Goal: Task Accomplishment & Management: Manage account settings

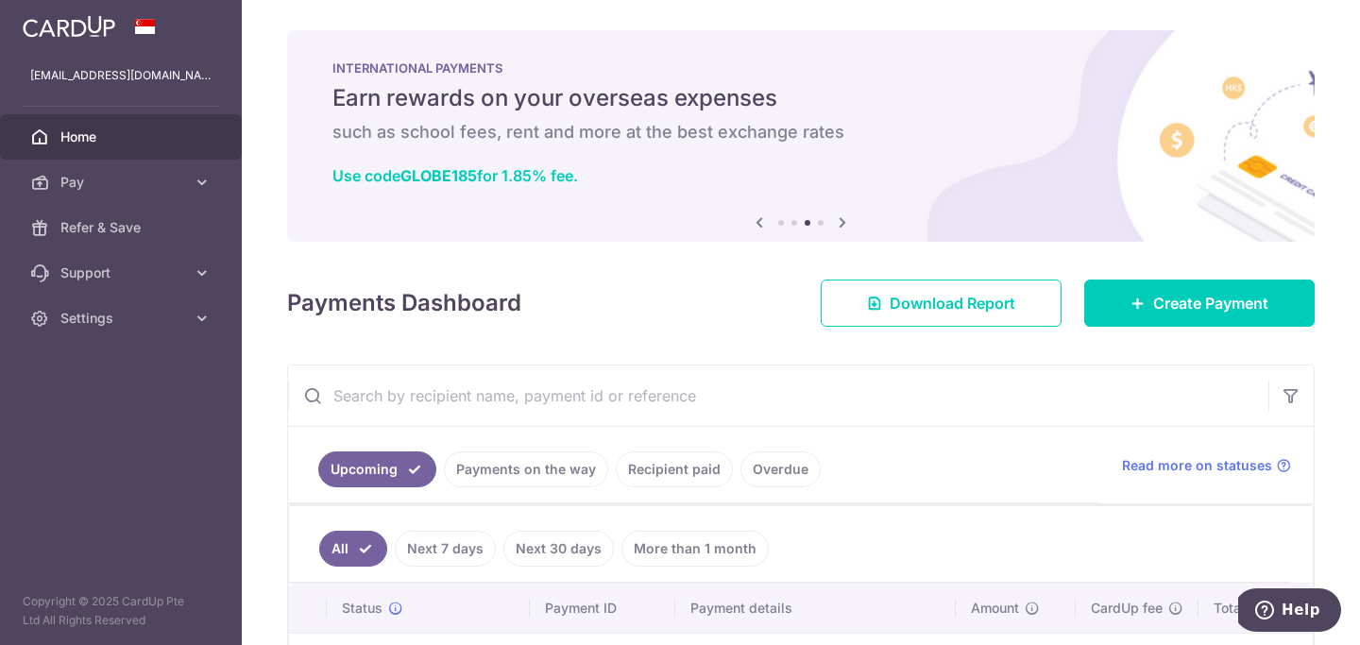
click at [77, 42] on div at bounding box center [121, 26] width 242 height 53
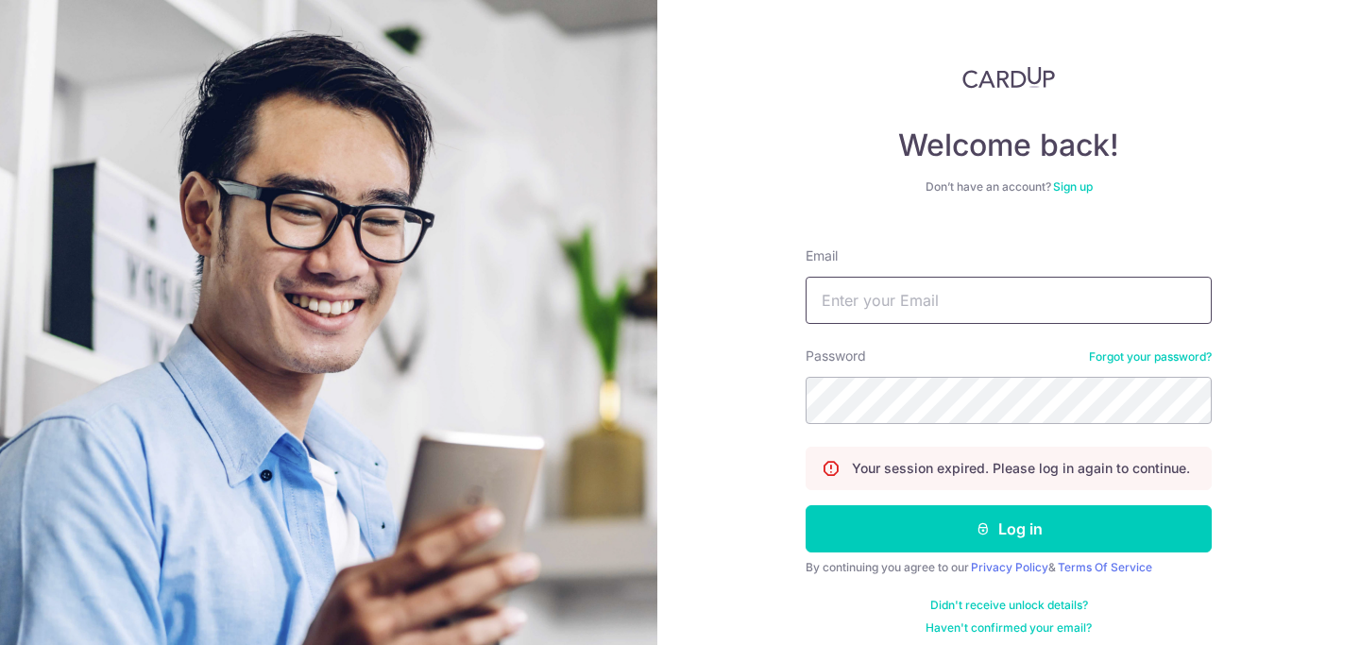
click at [872, 299] on input "Email" at bounding box center [1009, 300] width 406 height 47
type input "[EMAIL_ADDRESS][DOMAIN_NAME]"
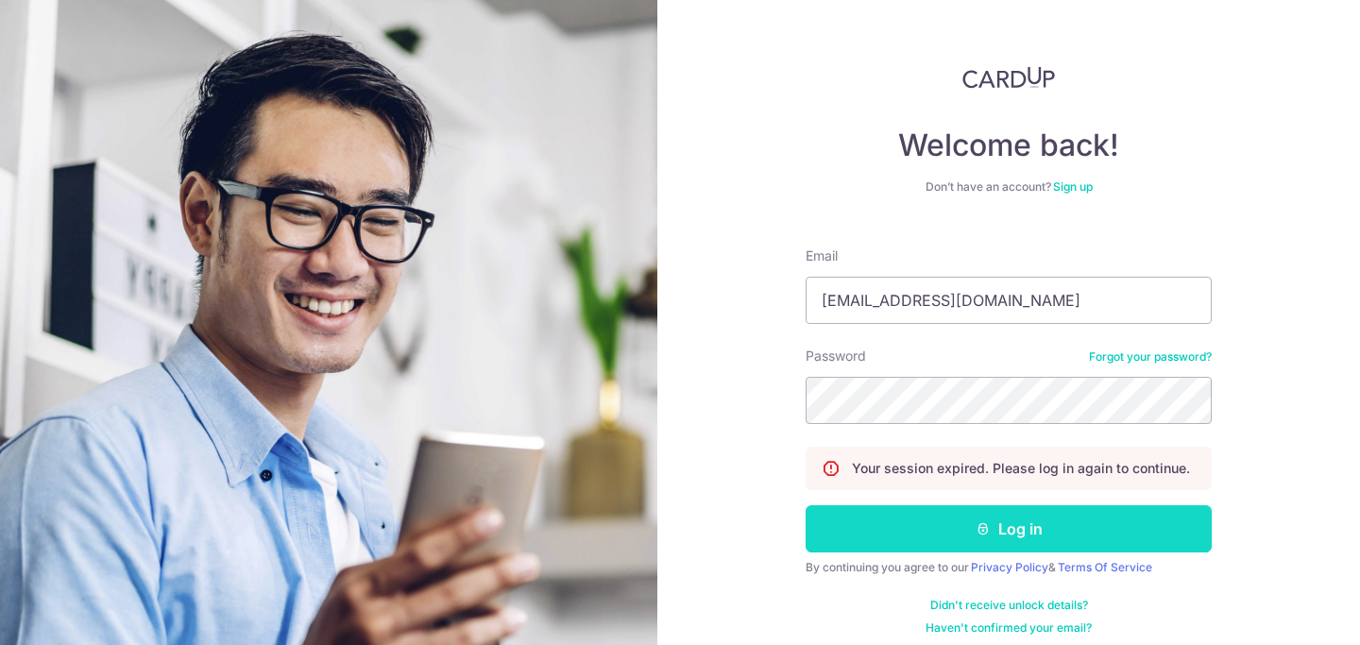
click at [985, 532] on icon "submit" at bounding box center [982, 528] width 15 height 15
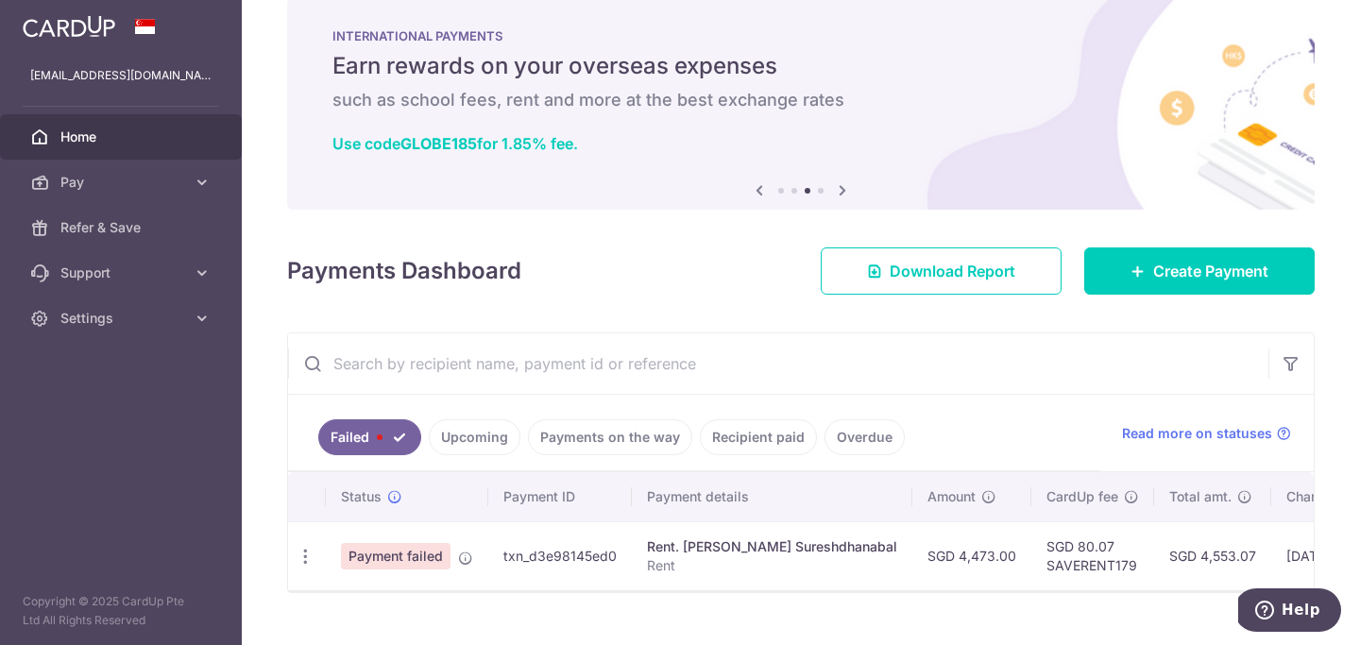
scroll to position [69, 0]
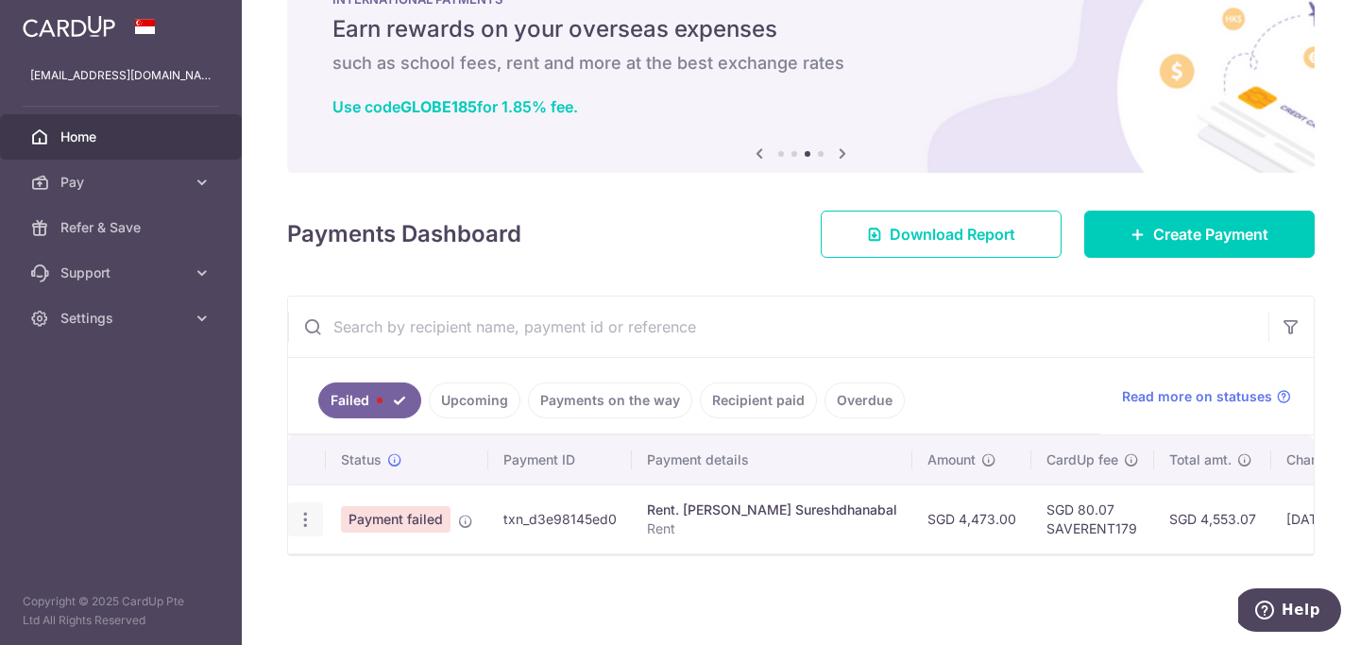
click at [303, 518] on icon "button" at bounding box center [306, 520] width 20 height 20
click at [389, 574] on span "Update payment" at bounding box center [406, 571] width 128 height 23
radio input "true"
type input "4,473.00"
type input "Rent"
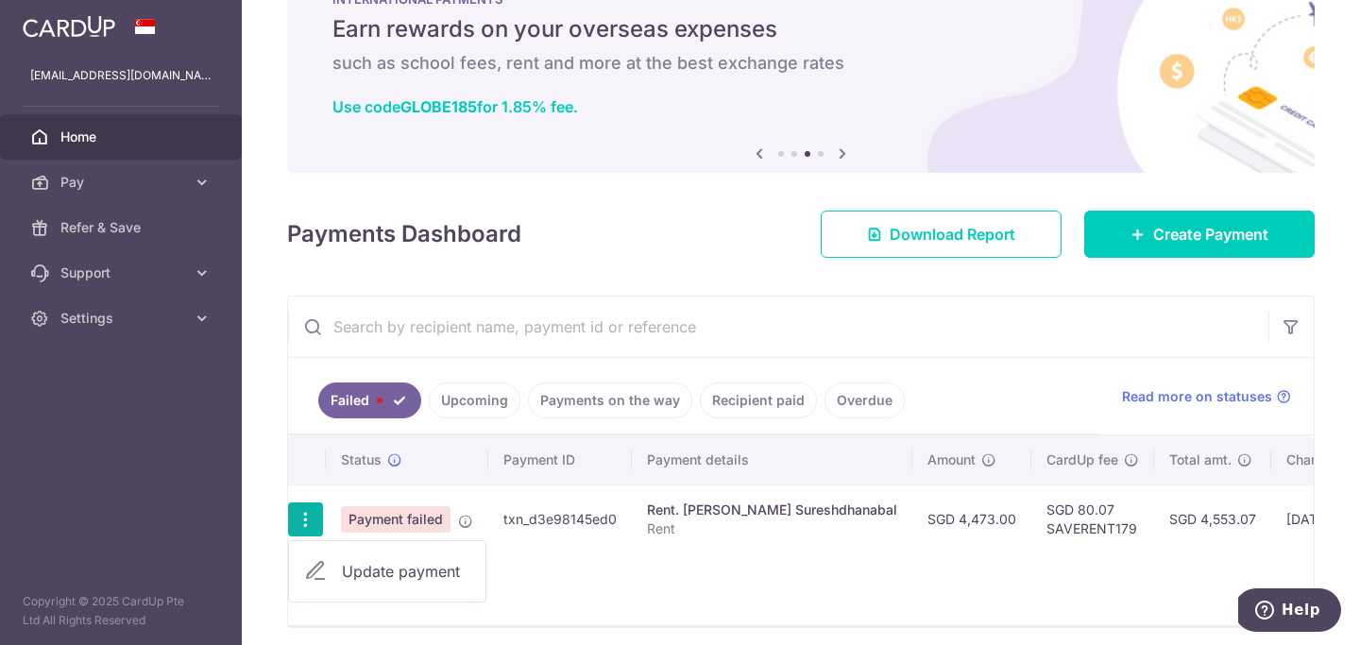
type input "SAVERENT179"
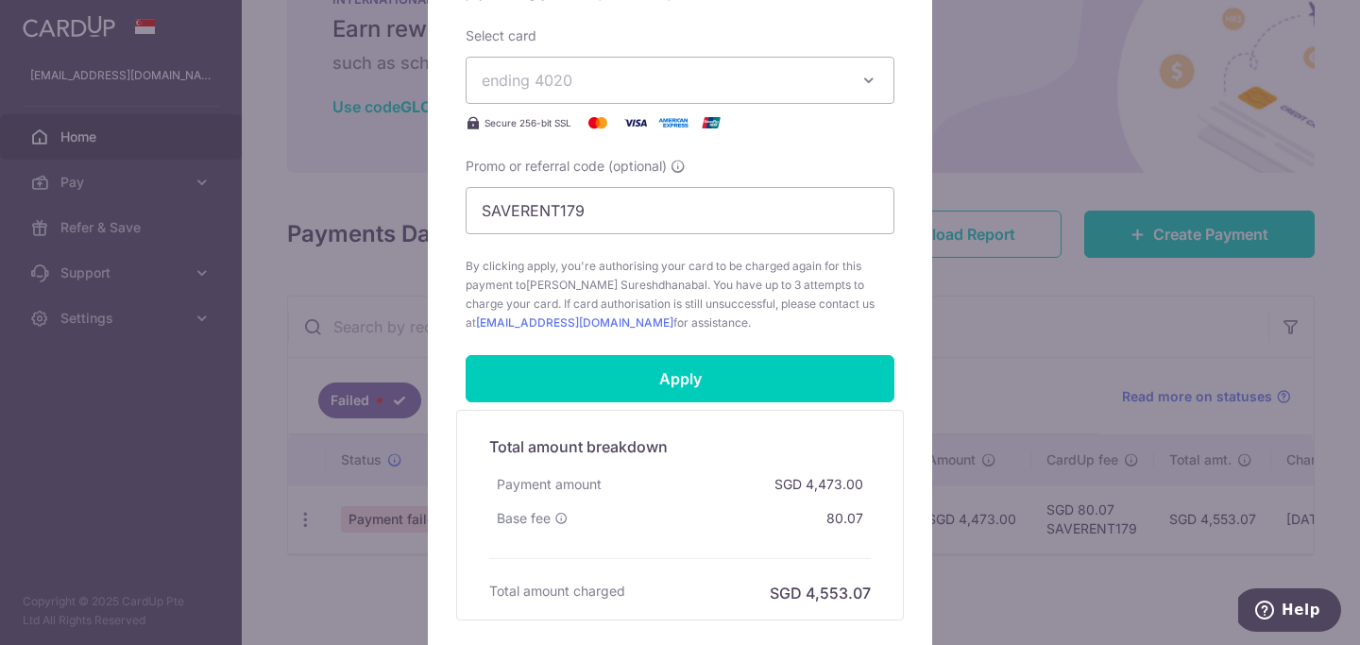
scroll to position [750, 0]
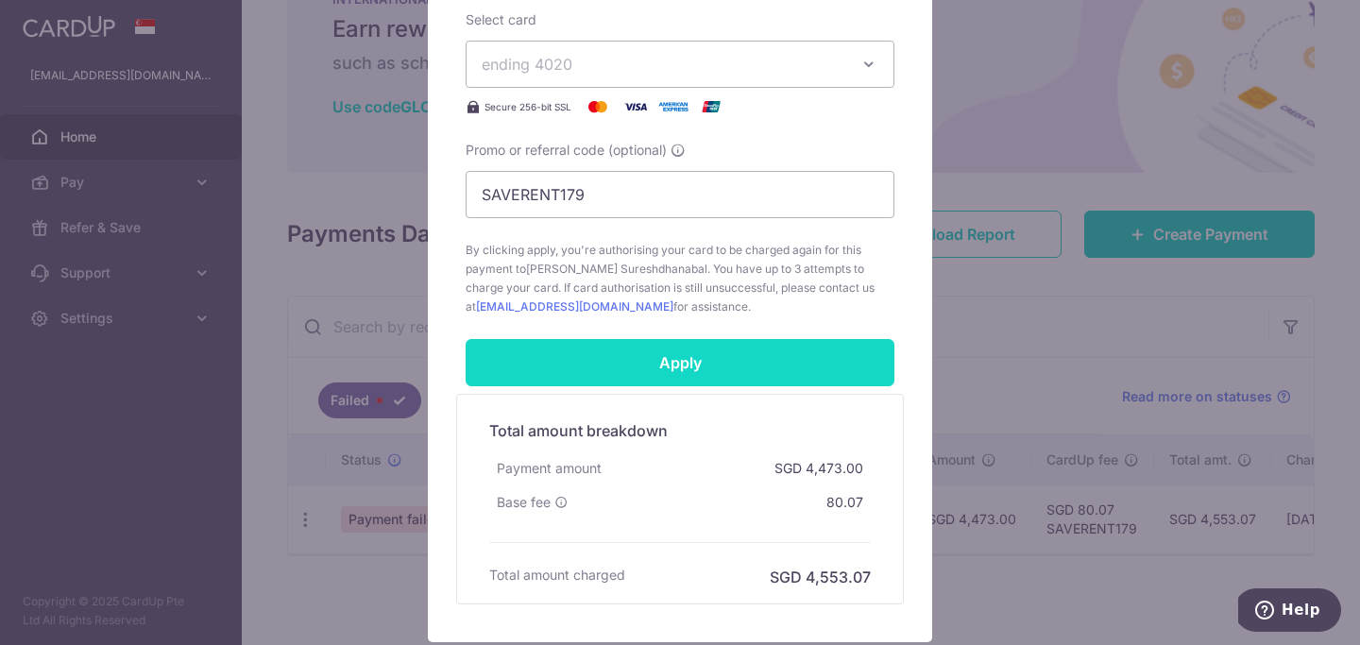
click at [729, 377] on input "Apply" at bounding box center [680, 362] width 429 height 47
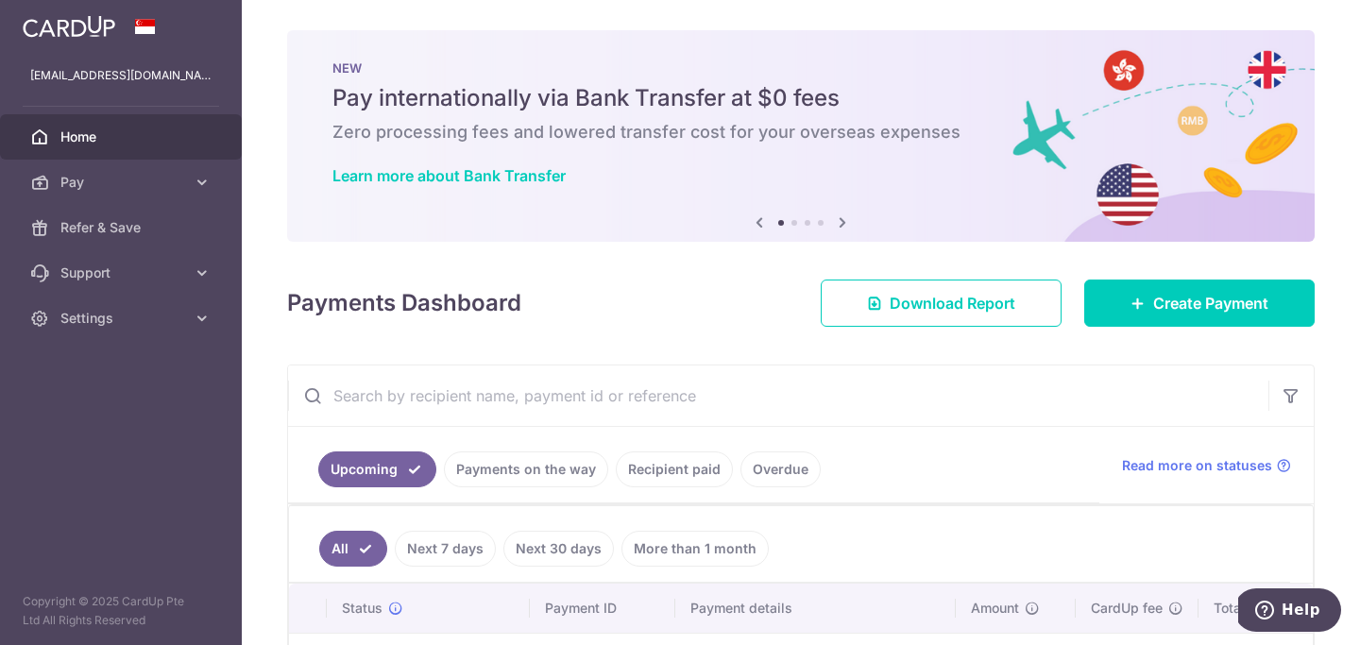
click at [771, 374] on input "text" at bounding box center [778, 395] width 980 height 60
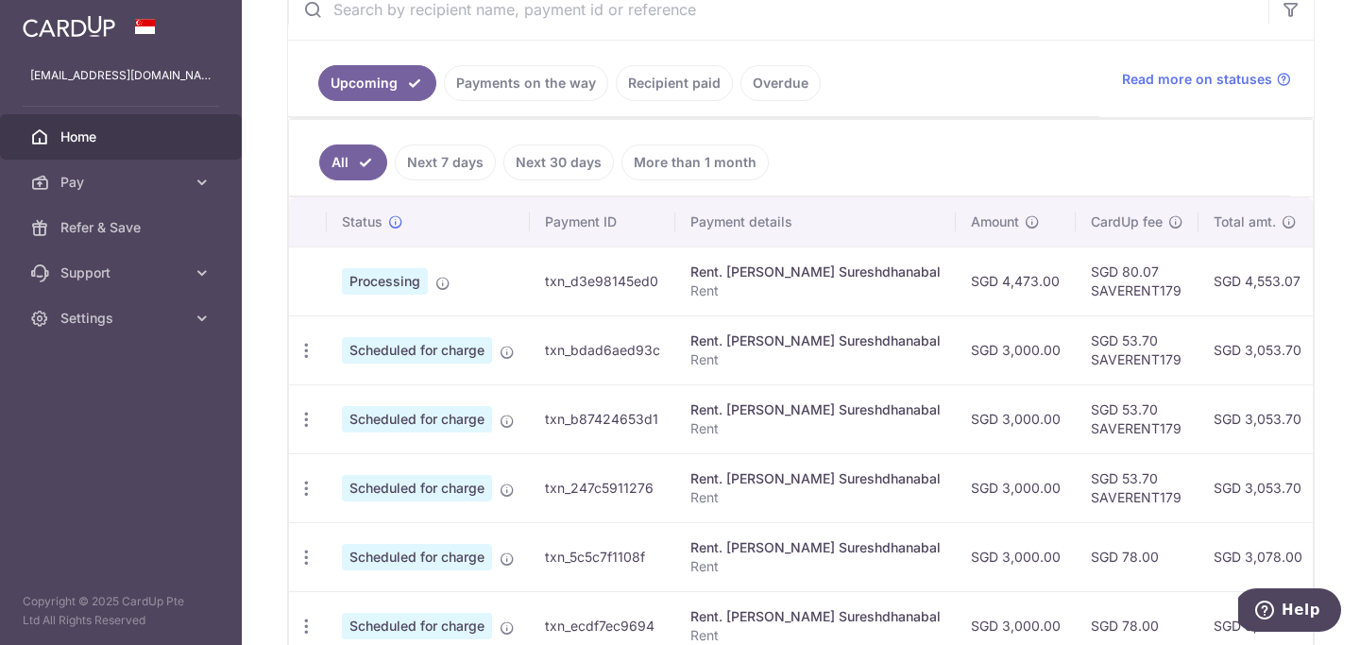
scroll to position [388, 0]
click at [531, 84] on link "Payments on the way" at bounding box center [526, 81] width 164 height 36
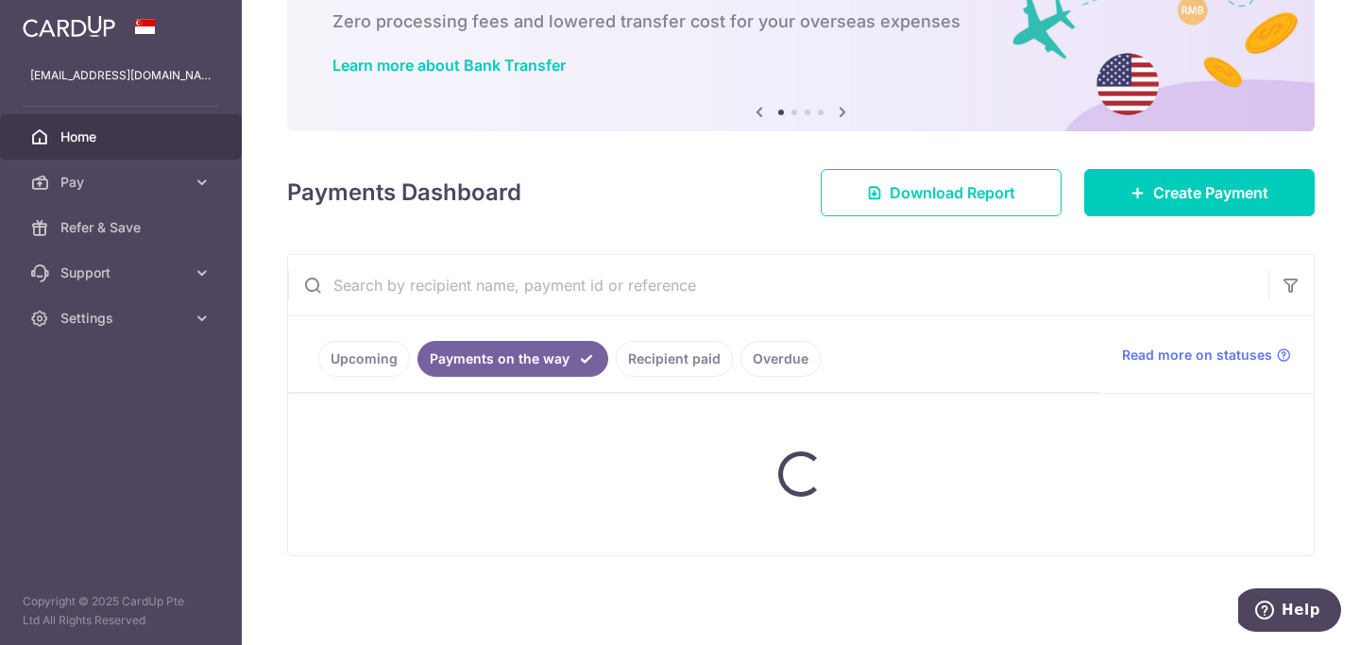
scroll to position [197, 0]
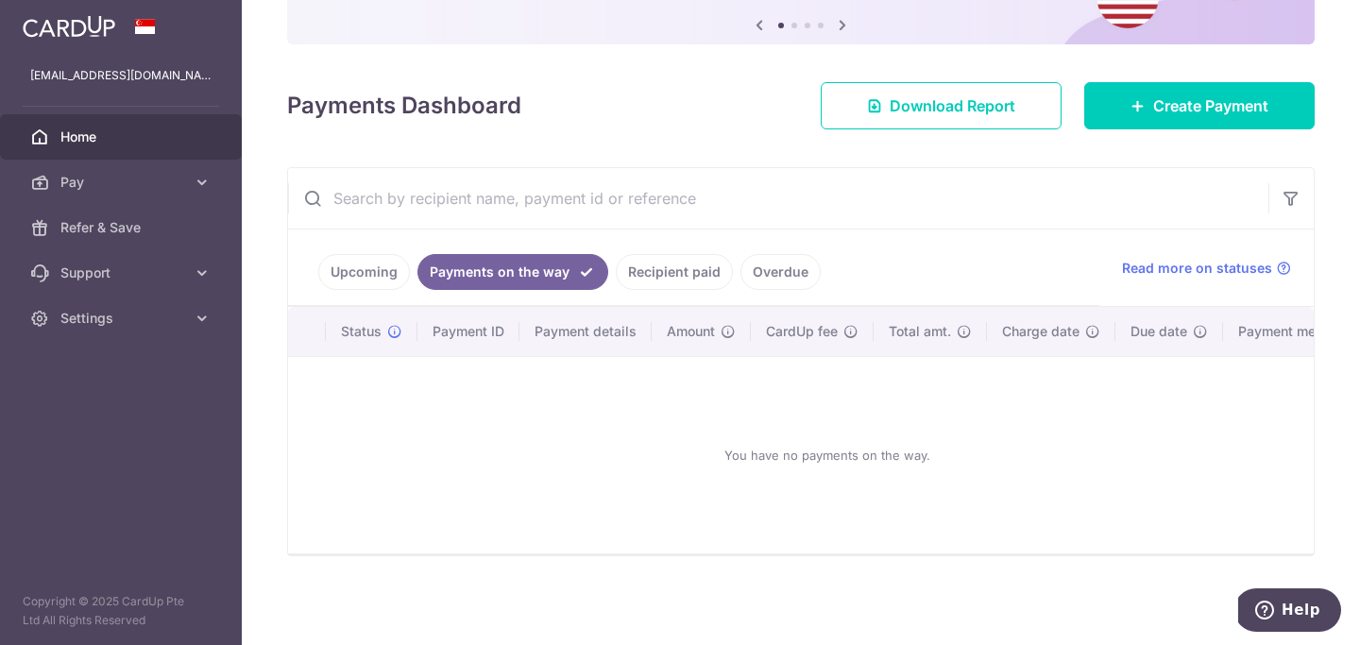
click at [364, 266] on link "Upcoming" at bounding box center [364, 272] width 92 height 36
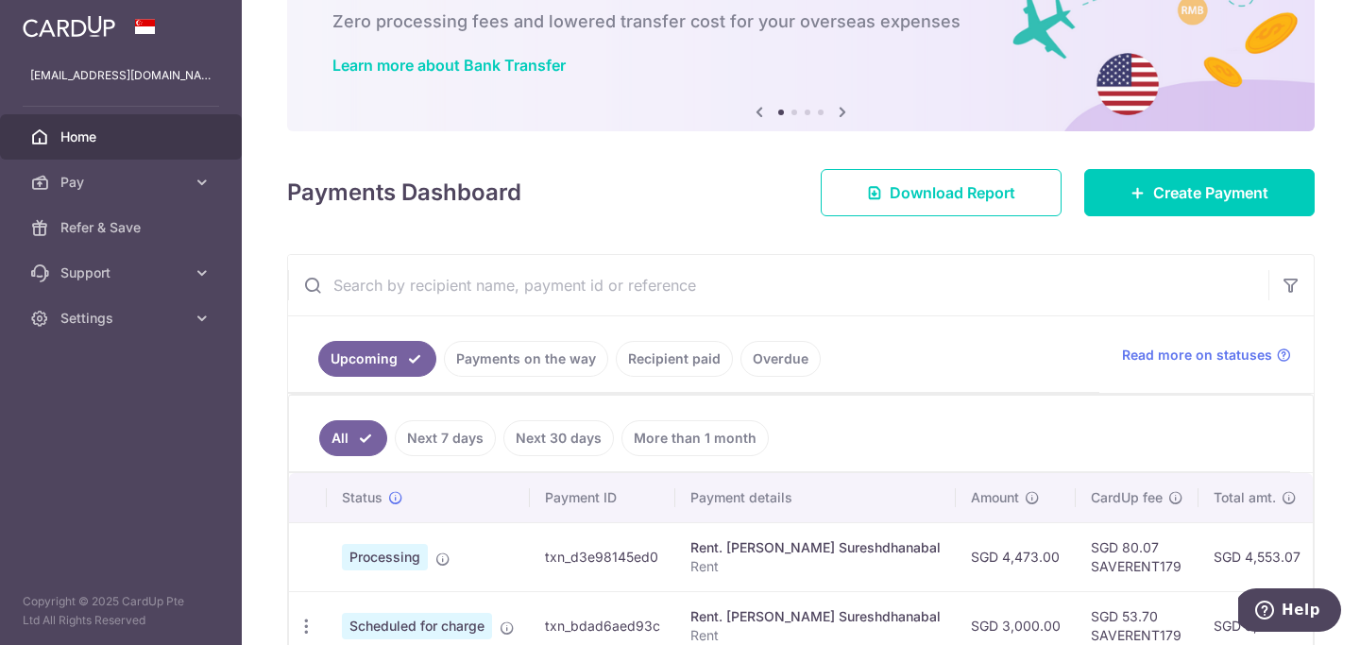
scroll to position [388, 0]
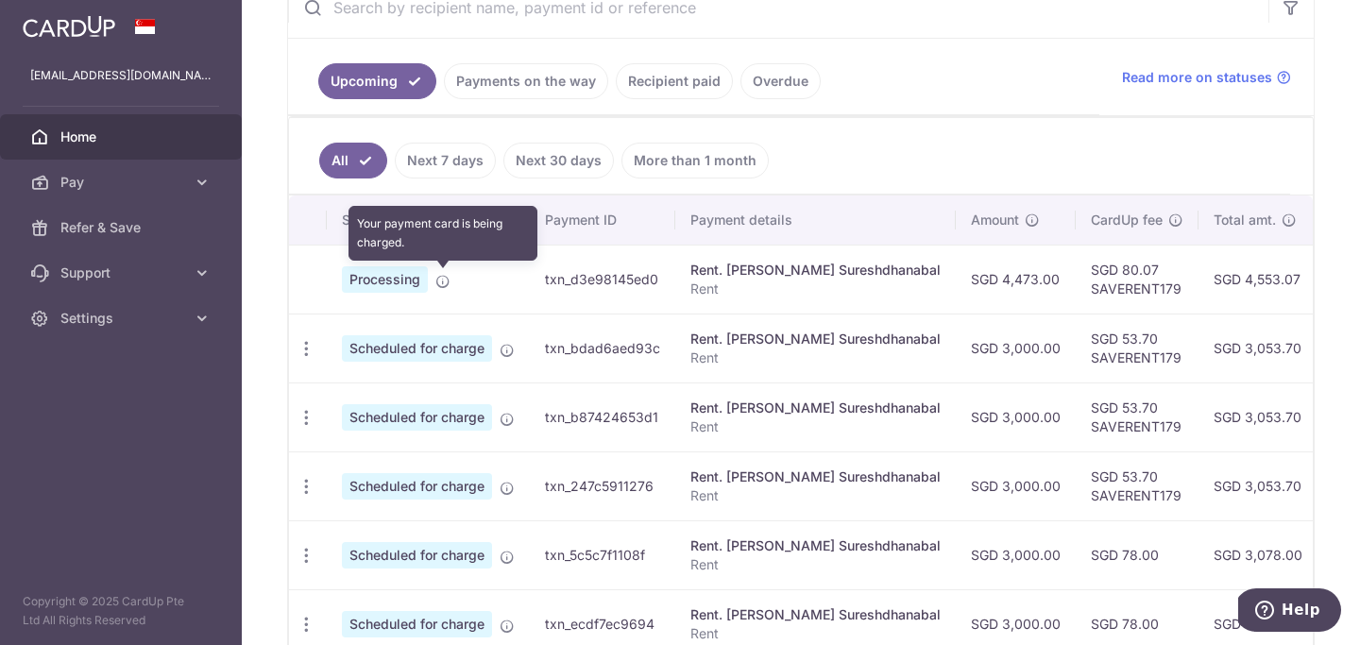
click at [444, 278] on icon at bounding box center [442, 281] width 15 height 15
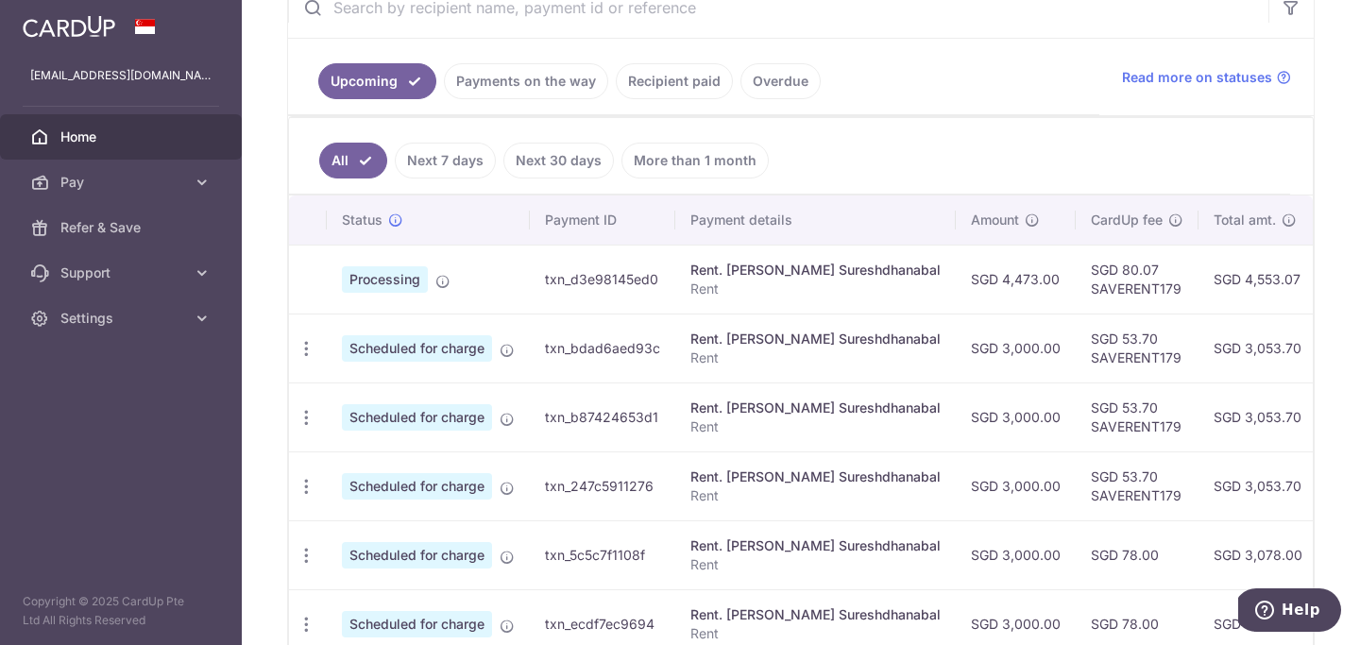
click at [450, 167] on link "Next 7 days" at bounding box center [445, 161] width 101 height 36
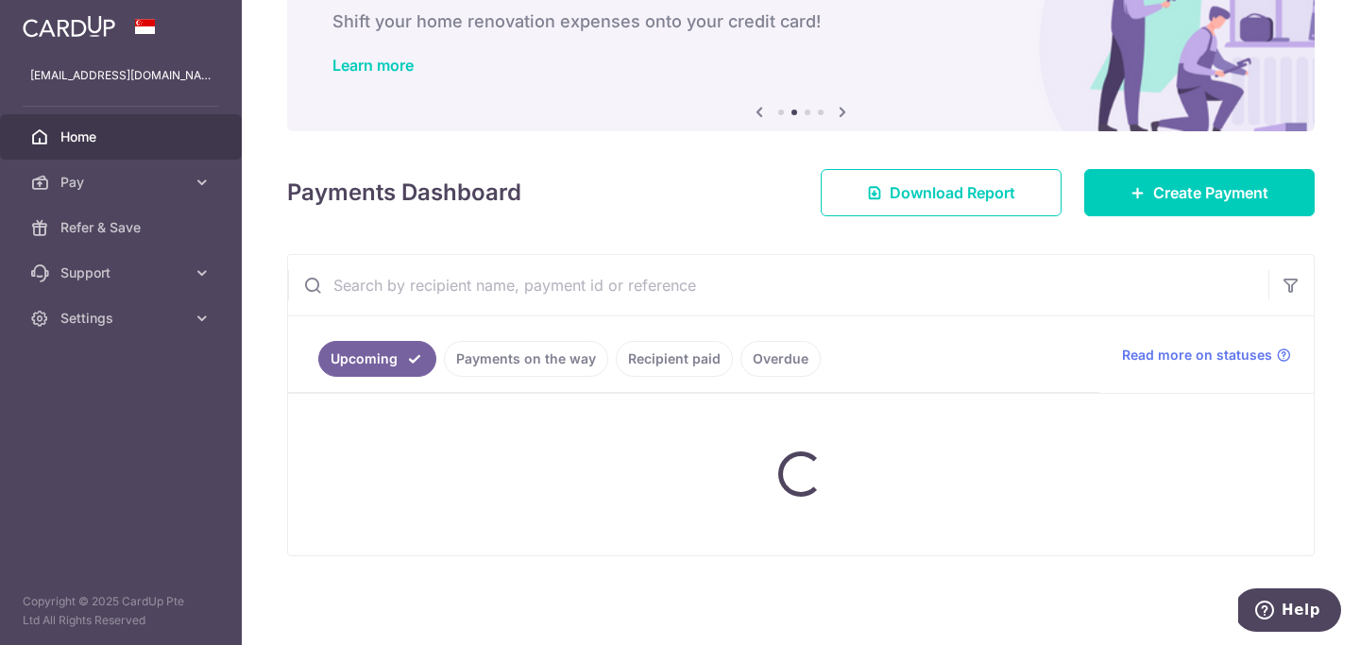
scroll to position [149, 0]
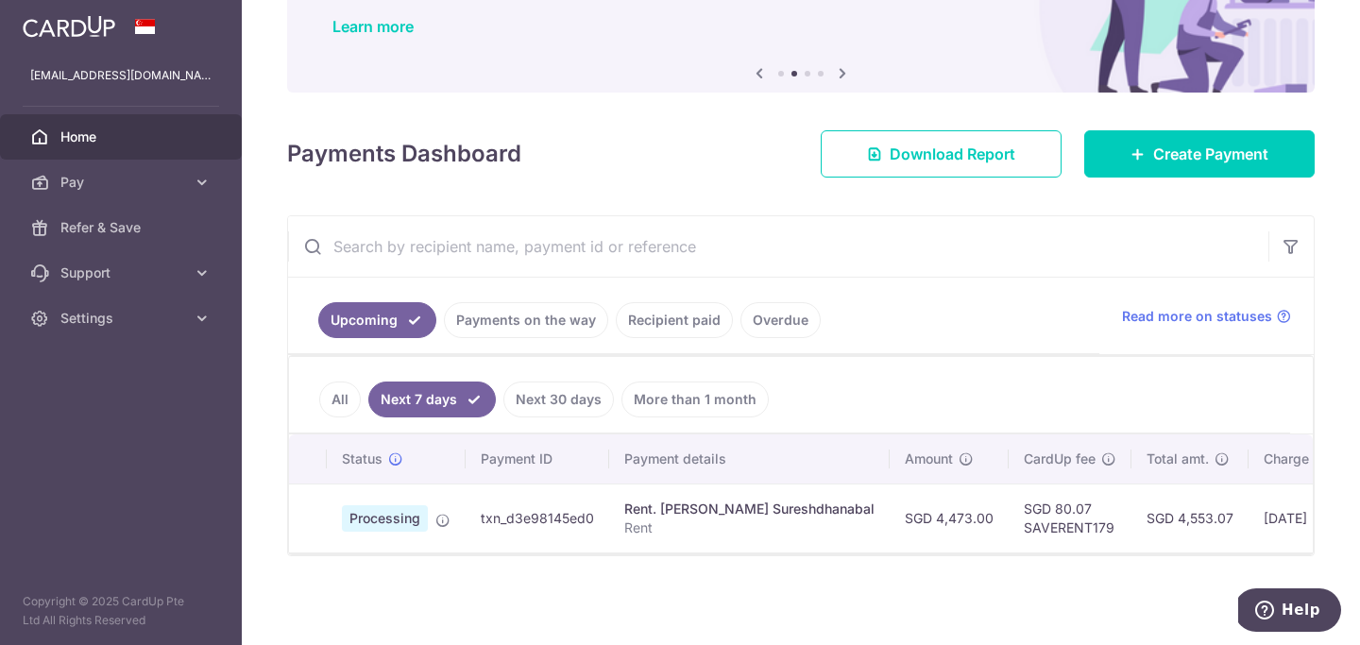
click at [343, 393] on link "All" at bounding box center [340, 400] width 42 height 36
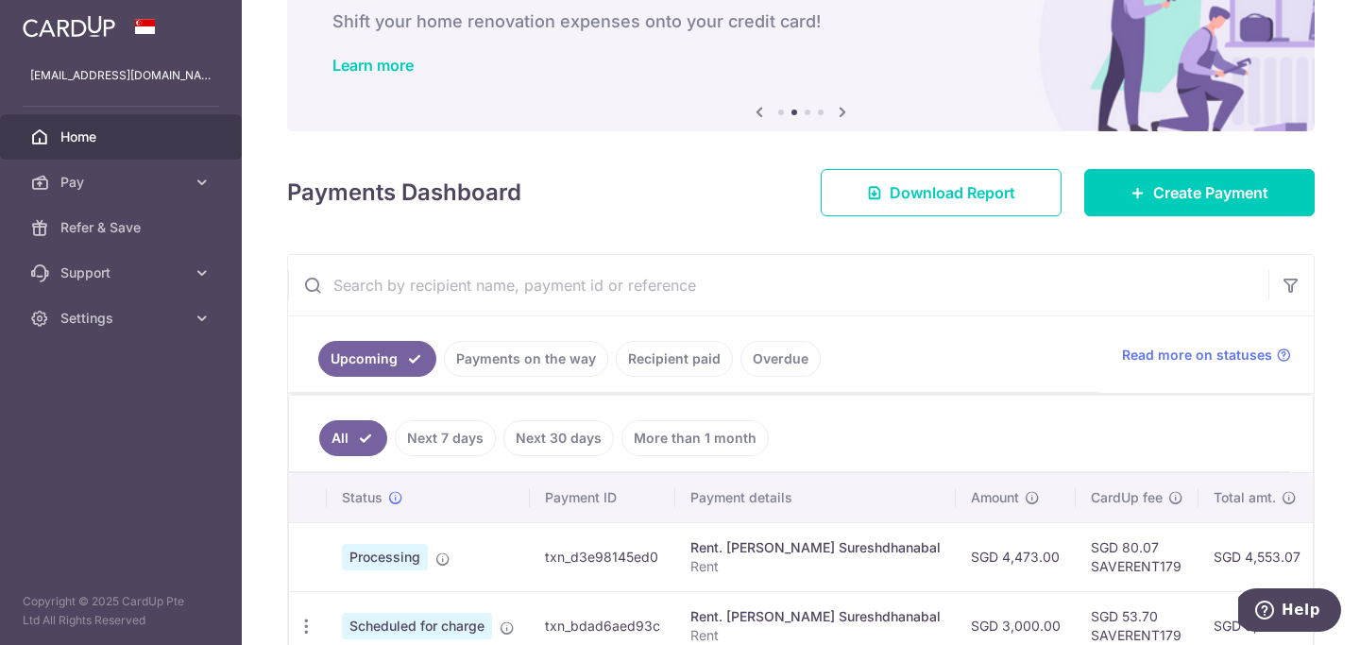
scroll to position [388, 0]
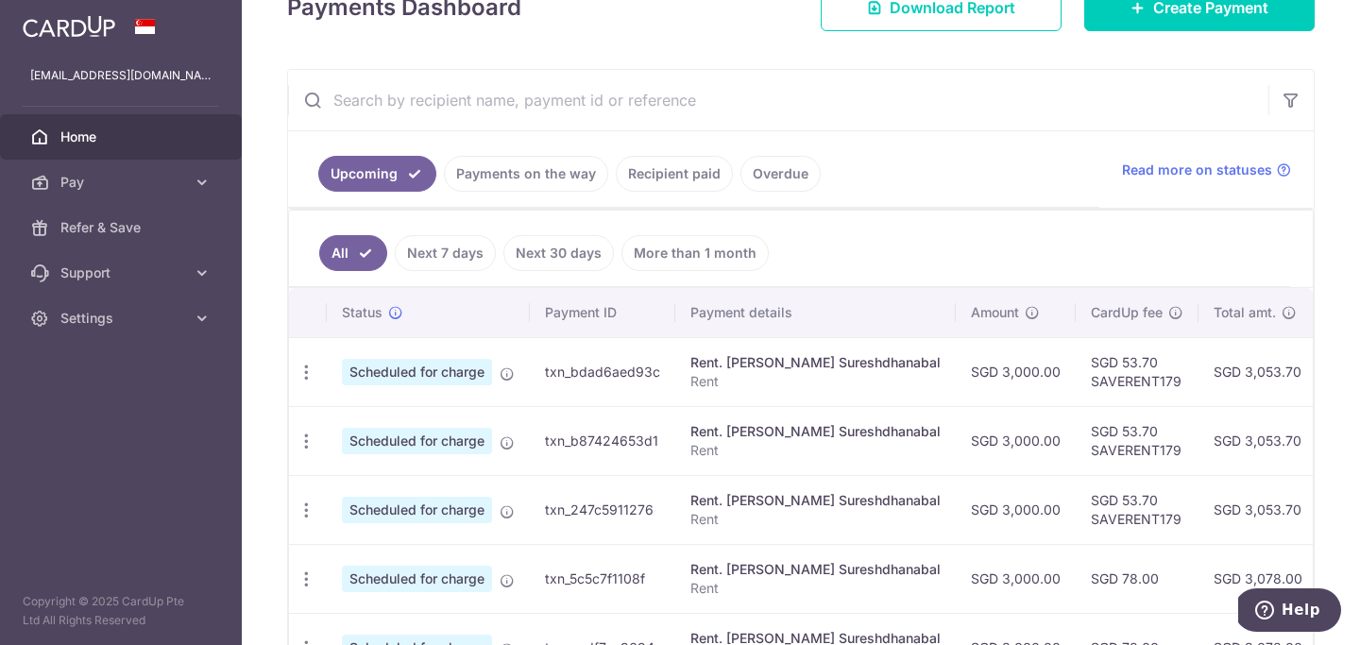
scroll to position [298, 0]
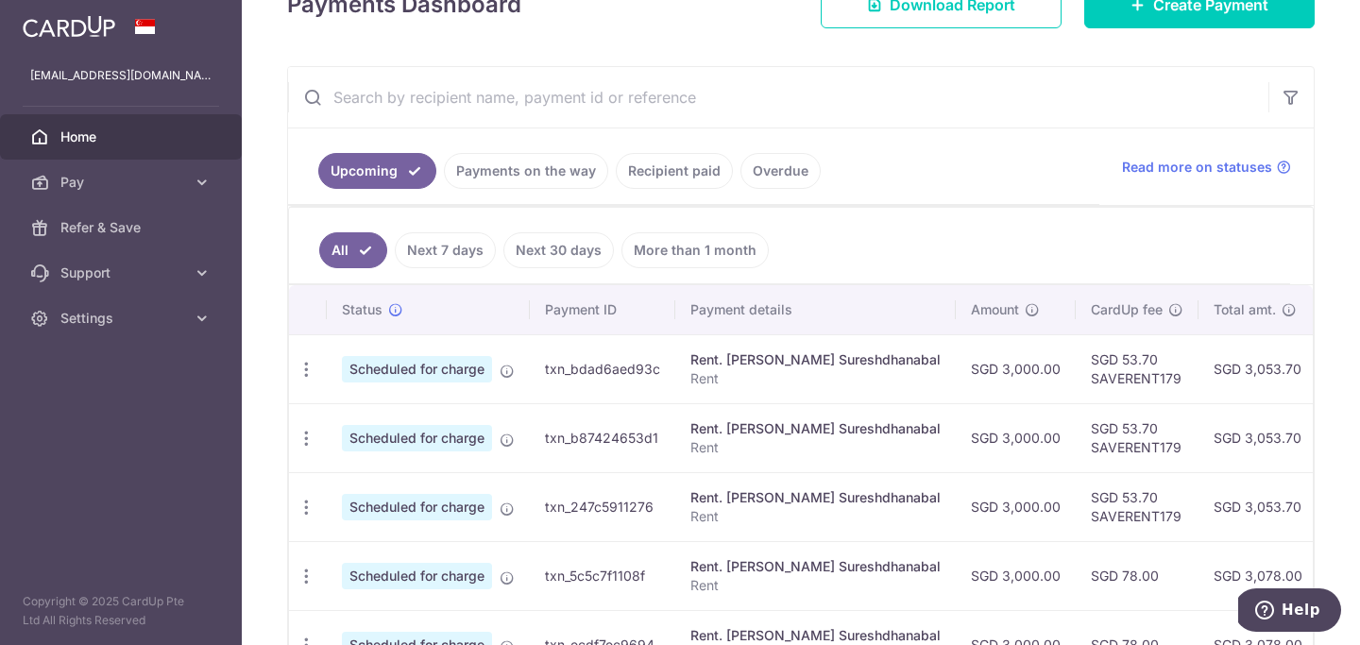
click at [517, 153] on link "Payments on the way" at bounding box center [526, 171] width 164 height 36
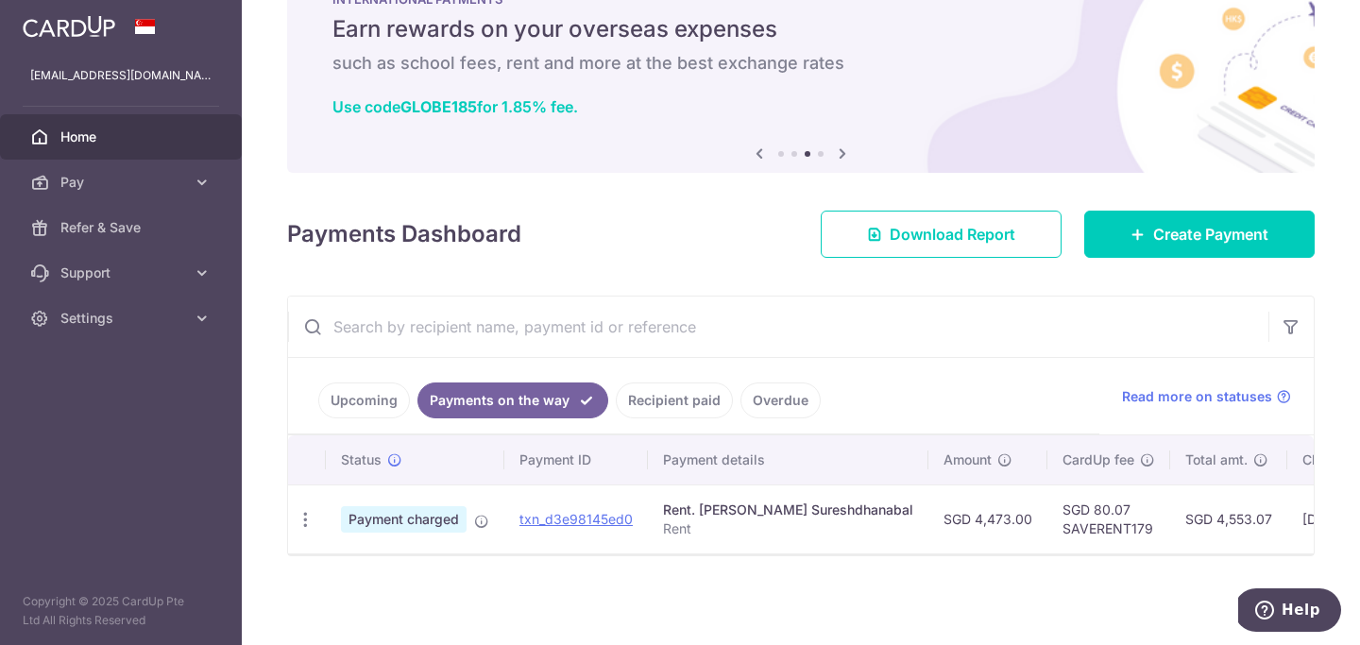
scroll to position [0, 0]
